Goal: Find specific page/section: Find specific page/section

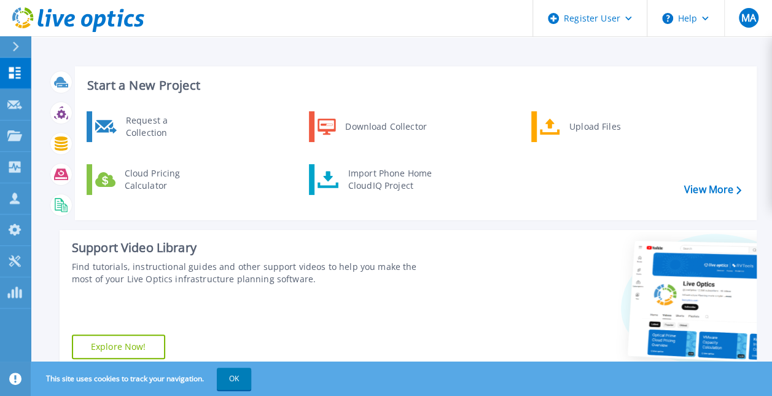
click at [26, 44] on div at bounding box center [21, 46] width 20 height 21
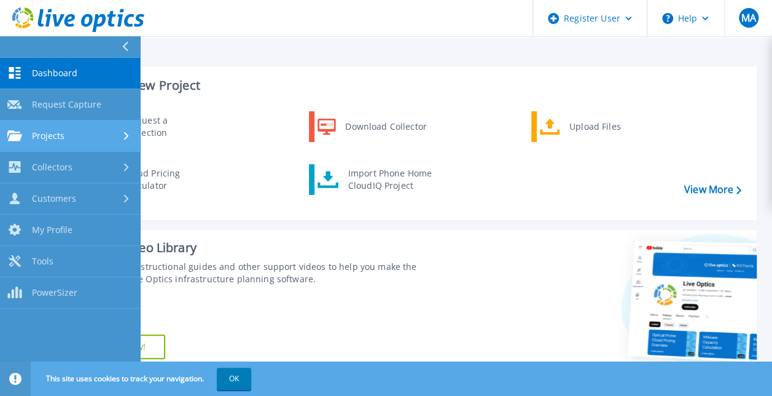
click at [76, 140] on div "Projects" at bounding box center [69, 135] width 125 height 11
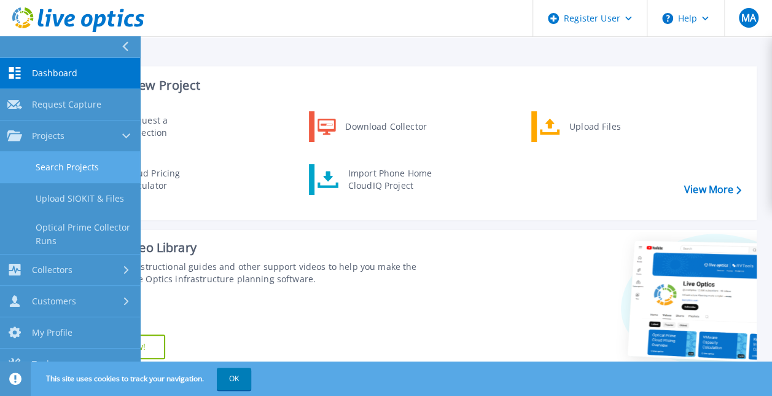
click at [84, 173] on link "Search Projects" at bounding box center [70, 167] width 140 height 31
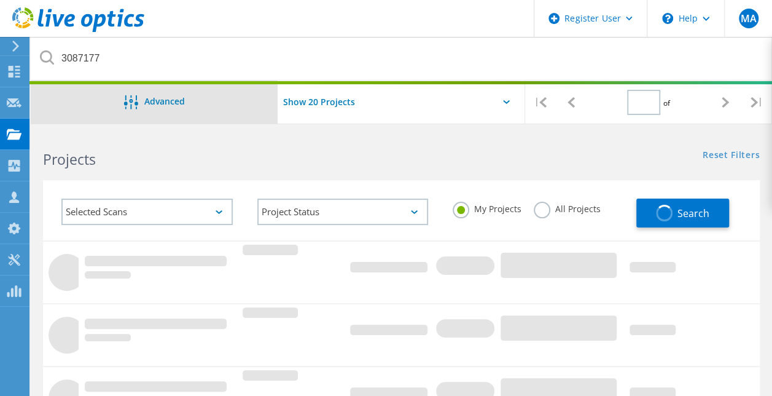
type input "1"
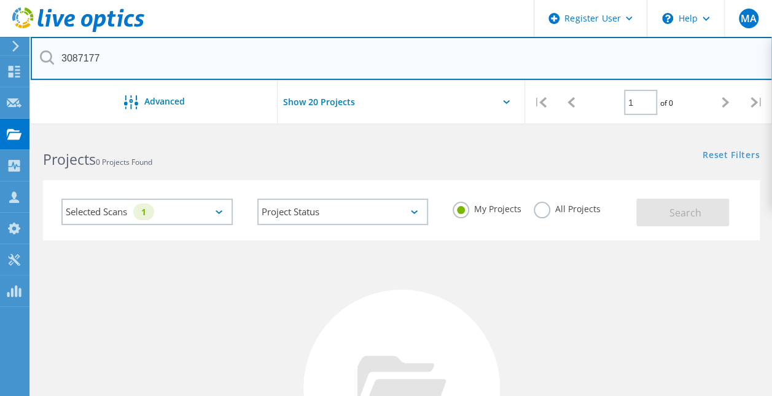
click at [225, 58] on input "3087177" at bounding box center [402, 58] width 742 height 43
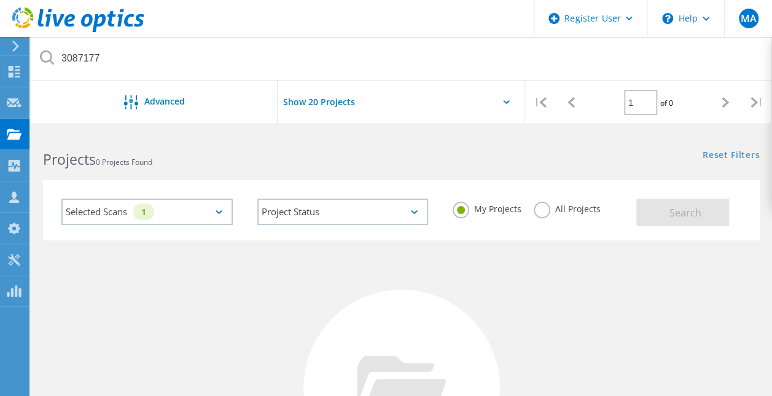
click at [537, 211] on label "All Projects" at bounding box center [567, 207] width 67 height 12
click at [0, 0] on input "All Projects" at bounding box center [0, 0] width 0 height 0
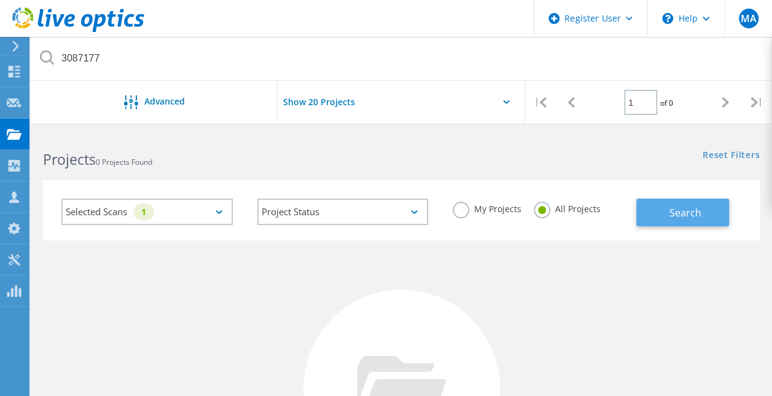
click at [661, 211] on button "Search" at bounding box center [682, 212] width 93 height 28
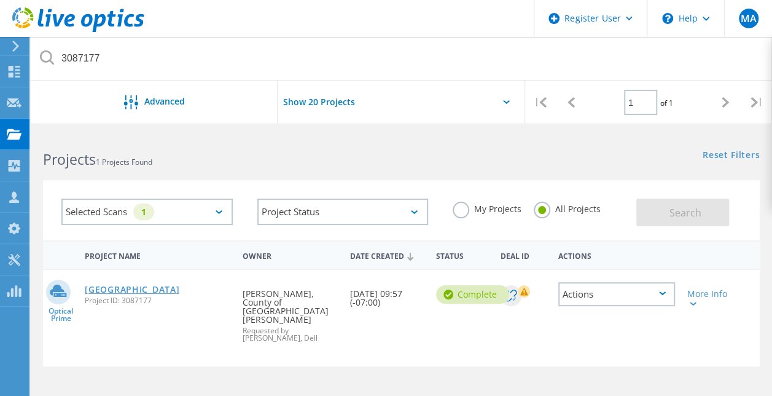
click at [122, 291] on link "Santa Barbara County" at bounding box center [132, 289] width 95 height 9
